Goal: Information Seeking & Learning: Understand process/instructions

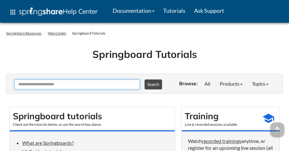
click at [59, 88] on input "Ask Another Question" at bounding box center [76, 85] width 125 height 10
type input "***"
click at [145, 80] on button "Search" at bounding box center [153, 85] width 17 height 10
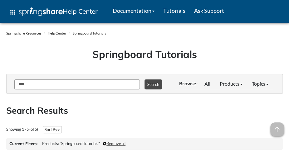
scroll to position [111, 0]
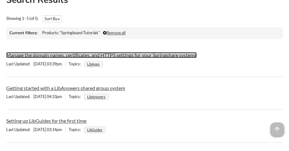
click at [36, 57] on link "Manage the domain names, certificates, and HTTPS settings for your Springshare …" at bounding box center [101, 55] width 190 height 6
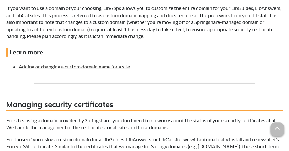
scroll to position [473, 0]
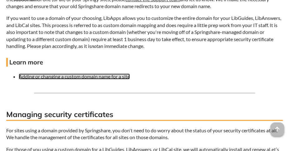
click at [92, 80] on link "Adding or changing a custom domain name for a site" at bounding box center [74, 77] width 111 height 6
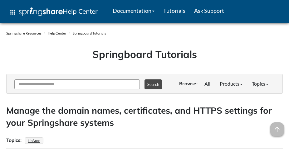
scroll to position [473, 0]
